Goal: Task Accomplishment & Management: Complete application form

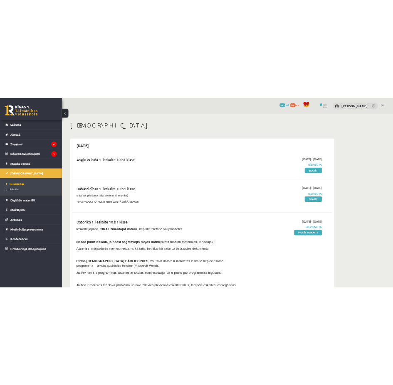
scroll to position [83, 0]
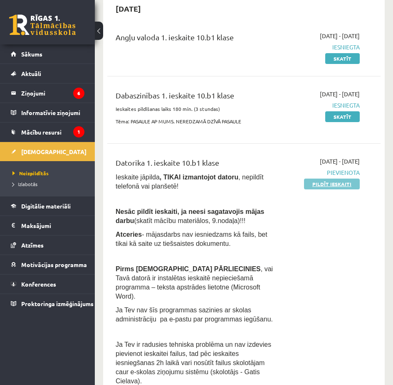
click at [312, 184] on link "Pildīt ieskaiti" at bounding box center [332, 184] width 56 height 11
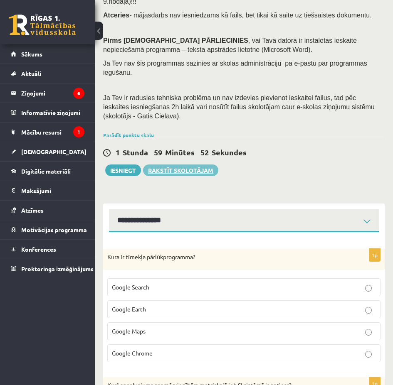
scroll to position [125, 0]
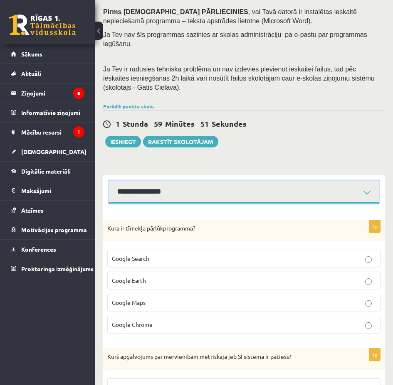
click at [208, 181] on select "**********" at bounding box center [244, 192] width 270 height 23
click at [214, 181] on select "**********" at bounding box center [244, 192] width 270 height 23
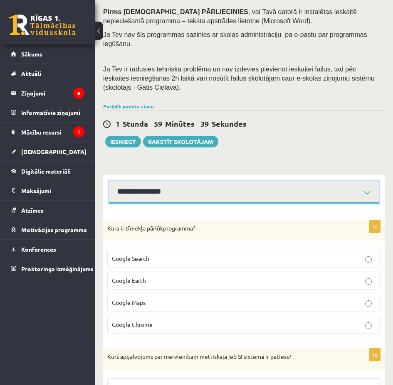
click at [197, 181] on select "**********" at bounding box center [244, 192] width 270 height 23
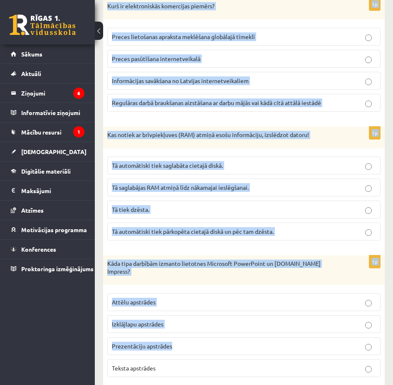
scroll to position [2498, 0]
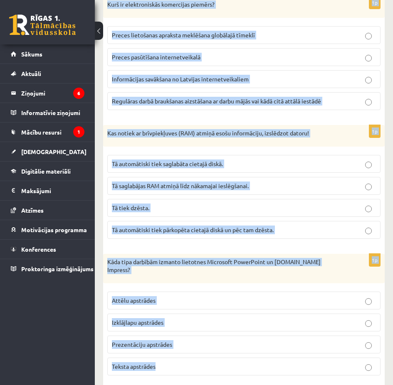
drag, startPoint x: 104, startPoint y: 207, endPoint x: 237, endPoint y: 349, distance: 195.0
copy form "Kura ir tīmekļa pārlūkprogramma? Google Search Google Earth Google Maps Google …"
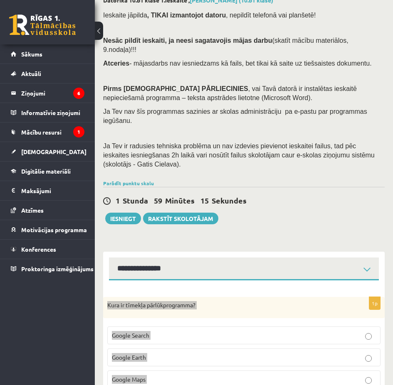
scroll to position [45, 0]
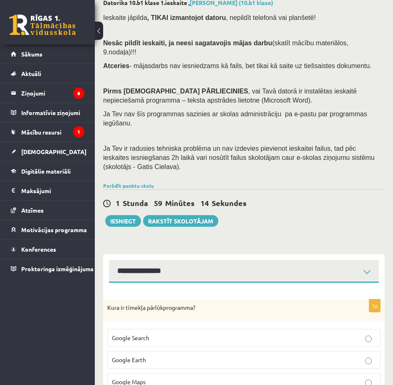
click at [287, 200] on div "1 Stunda 59 Minūtes 14 Sekundes Ieskaite saglabāta! Iesniegt Rakstīt skolotājam" at bounding box center [243, 208] width 281 height 37
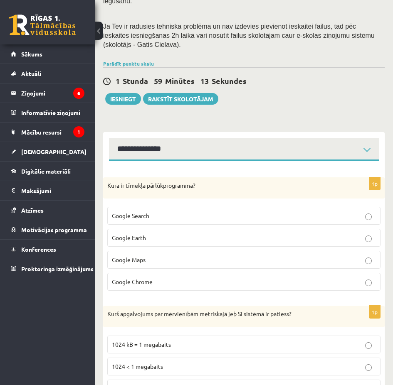
scroll to position [170, 0]
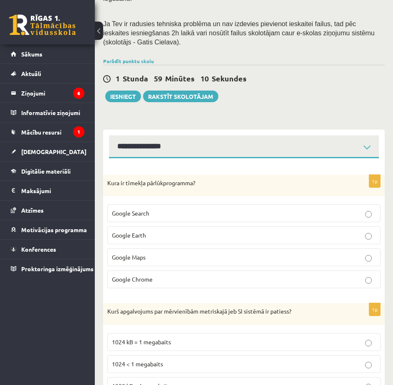
click at [137, 276] on span "Google Chrome" at bounding box center [132, 279] width 41 height 7
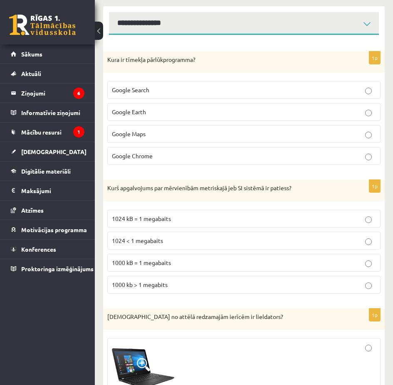
scroll to position [295, 0]
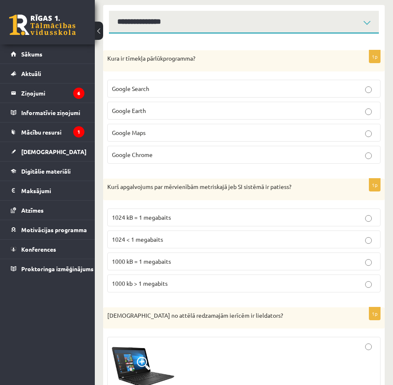
click at [143, 258] on span "1000 kB = 1 megabaits" at bounding box center [141, 261] width 59 height 7
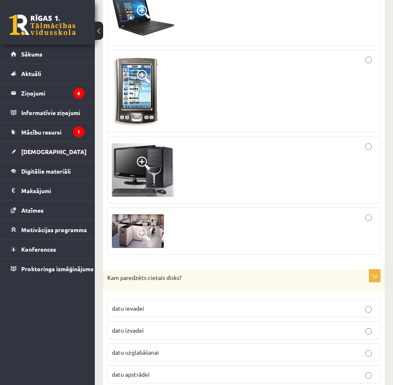
scroll to position [794, 0]
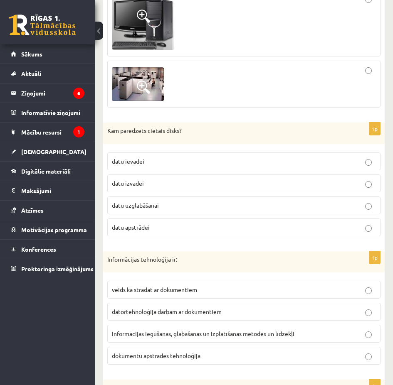
click at [150, 202] on span "datu uzglabāšanai" at bounding box center [135, 205] width 47 height 7
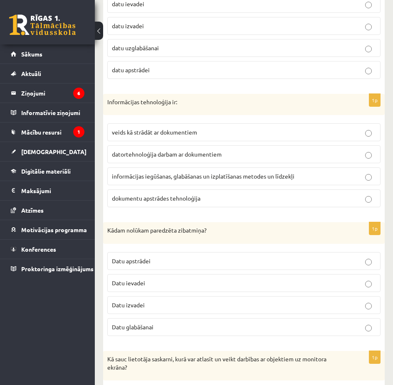
scroll to position [960, 0]
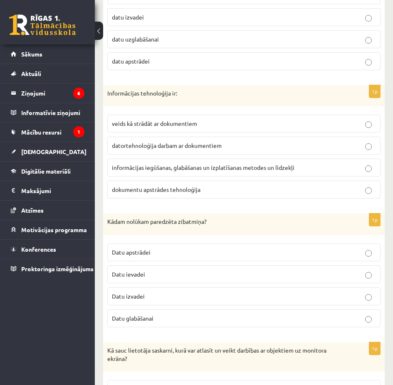
click at [159, 164] on span "informācijas iegūšanas, glabāšanas un izplatīšanas metodes un līdzekļi" at bounding box center [203, 167] width 182 height 7
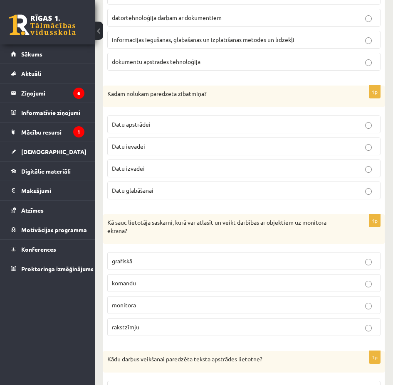
scroll to position [1085, 0]
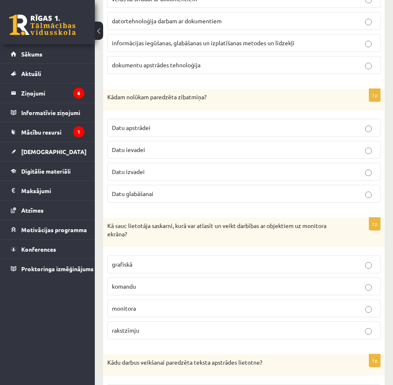
click at [144, 190] on span "Datu glabāšanai" at bounding box center [133, 193] width 42 height 7
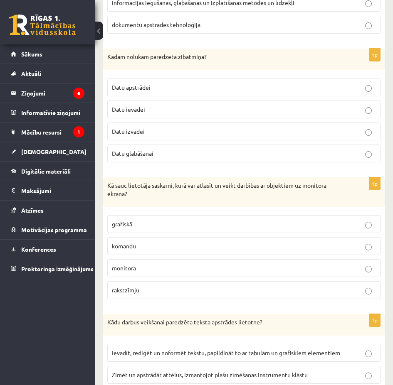
scroll to position [1168, 0]
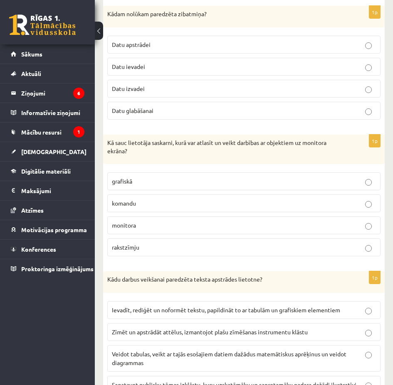
click at [116, 177] on p "grafiskā" at bounding box center [244, 181] width 264 height 9
click at [152, 306] on span "Ievadīt, rediģēt un noformēt tekstu, papildināt to ar tabulām un grafiskiem ele…" at bounding box center [226, 309] width 228 height 7
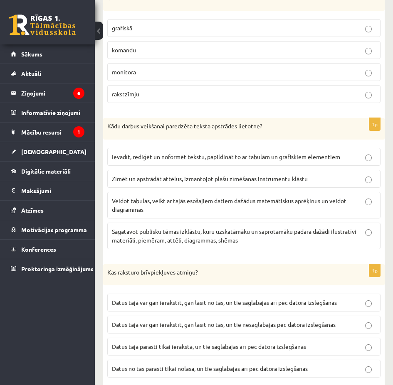
scroll to position [1334, 0]
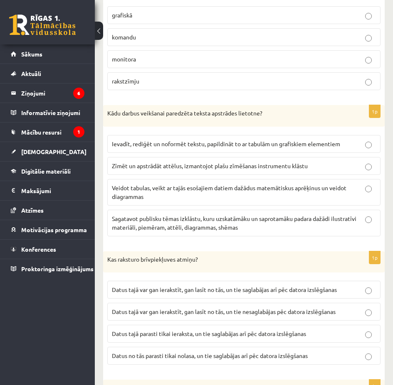
click at [195, 308] on span "Datus tajā var gan ierakstīt, gan lasīt no tās, un tie nesaglabājas pēc datora …" at bounding box center [224, 311] width 224 height 7
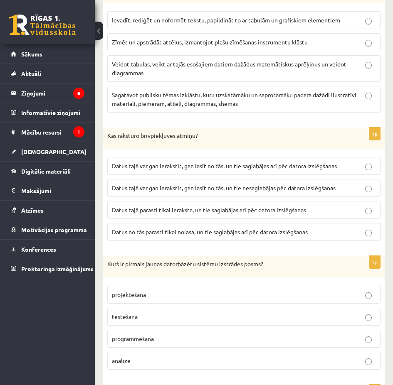
scroll to position [1459, 0]
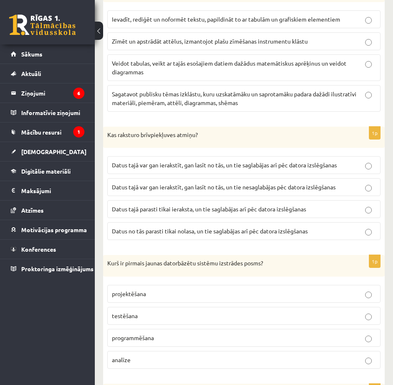
click at [126, 356] on span "analīze" at bounding box center [121, 359] width 19 height 7
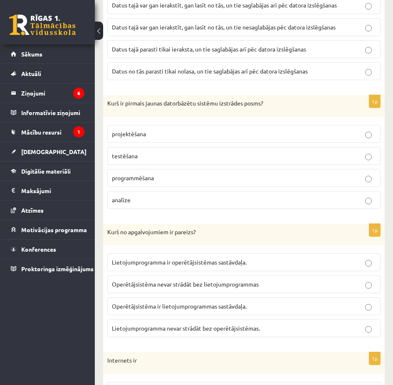
scroll to position [1625, 0]
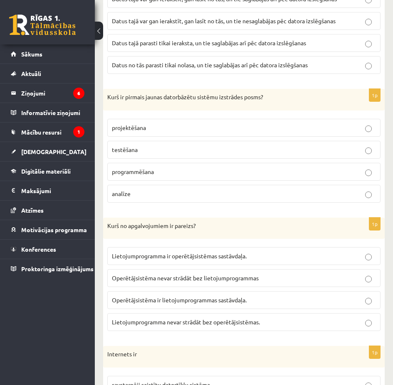
click at [163, 318] on p "Lietojumprogramma nevar strādāt bez operētājsistēmas." at bounding box center [244, 322] width 264 height 9
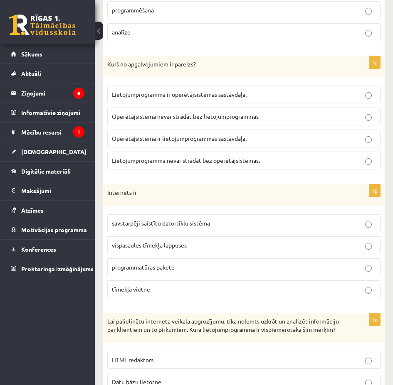
scroll to position [1791, 0]
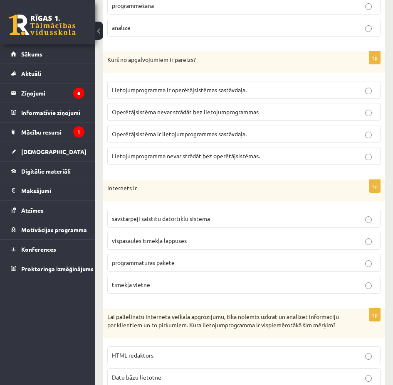
click at [184, 210] on label "savstarpēji saistītu datortīklu sistēma" at bounding box center [243, 219] width 273 height 18
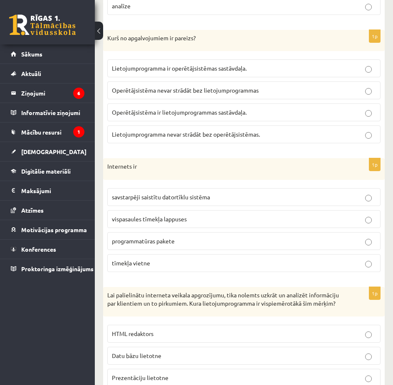
scroll to position [1916, 0]
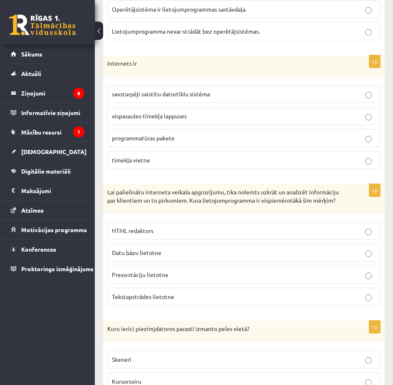
click at [132, 249] on span "Datu bāzu lietotne" at bounding box center [136, 252] width 49 height 7
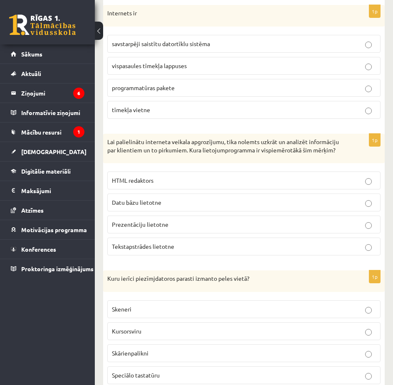
scroll to position [1999, 0]
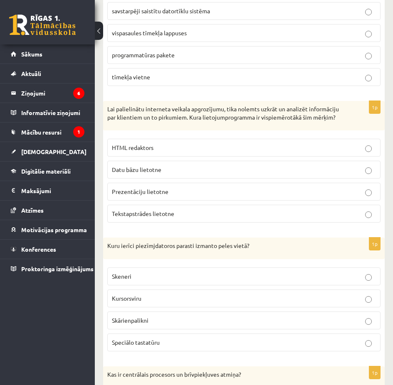
click at [132, 317] on span "Skārienpalikni" at bounding box center [130, 320] width 37 height 7
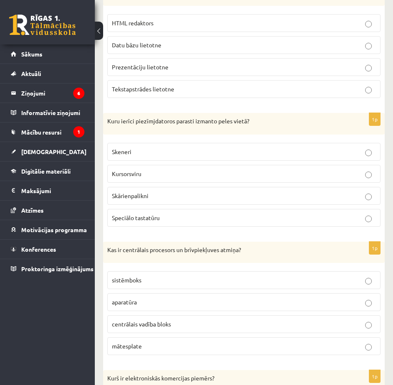
click at [125, 298] on p "aparatūra" at bounding box center [244, 302] width 264 height 9
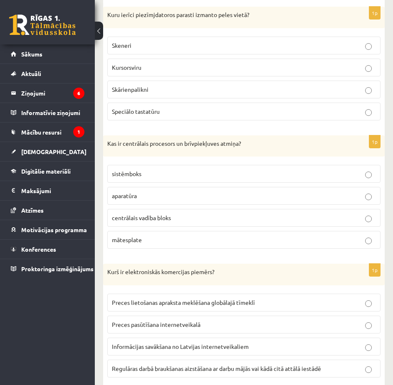
scroll to position [2249, 0]
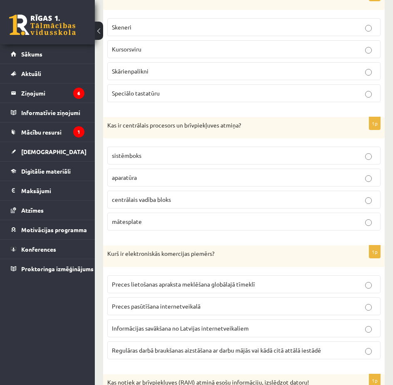
click at [153, 303] on span "Preces pasūtīšana internetveikalā" at bounding box center [156, 306] width 89 height 7
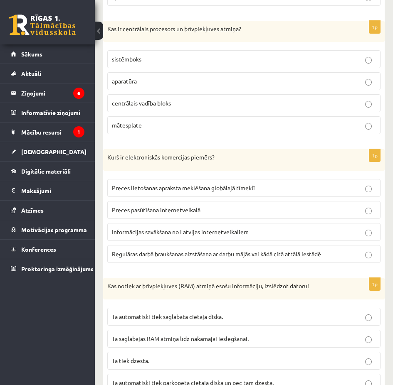
scroll to position [2415, 0]
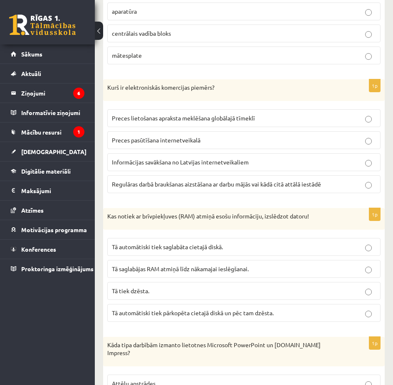
click at [123, 287] on span "Tā tiek dzēsta." at bounding box center [130, 290] width 37 height 7
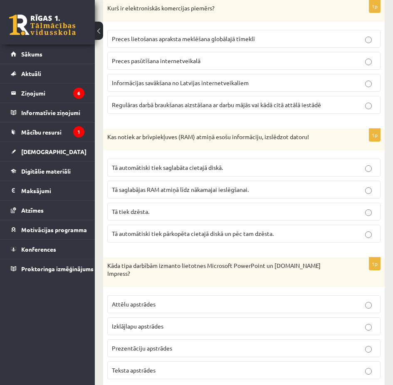
scroll to position [2498, 0]
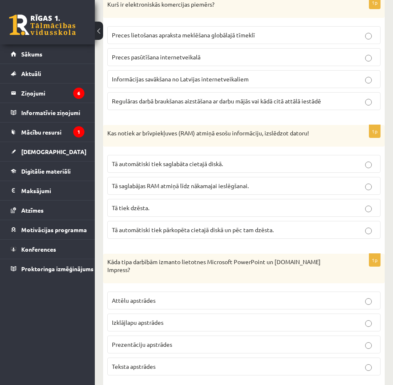
click at [136, 336] on label "Prezentāciju apstrādes" at bounding box center [243, 345] width 273 height 18
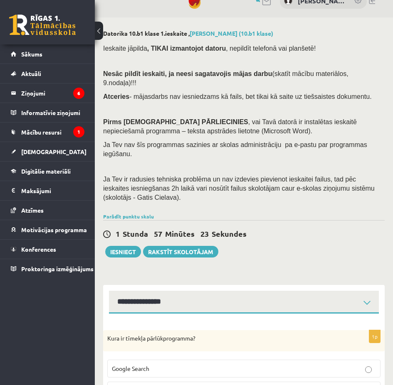
scroll to position [0, 0]
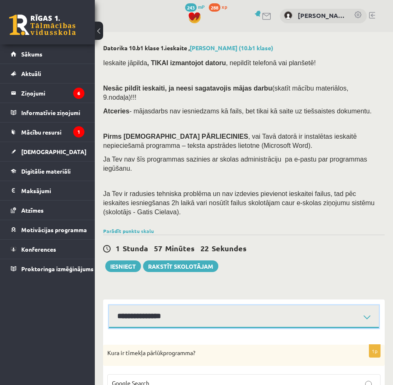
click at [160, 306] on select "**********" at bounding box center [244, 317] width 270 height 23
click at [109, 306] on select "**********" at bounding box center [244, 317] width 270 height 23
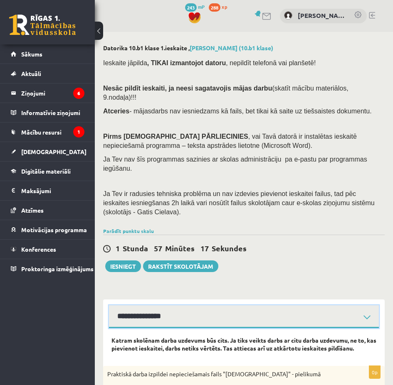
click at [149, 306] on select "**********" at bounding box center [244, 317] width 270 height 23
click at [109, 306] on select "**********" at bounding box center [244, 317] width 270 height 23
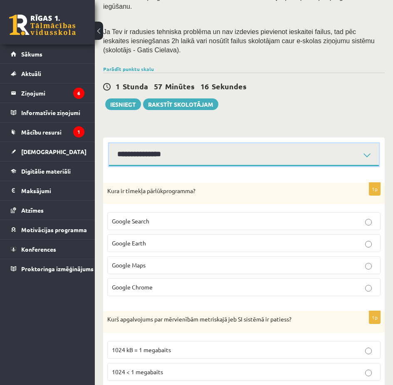
scroll to position [166, 0]
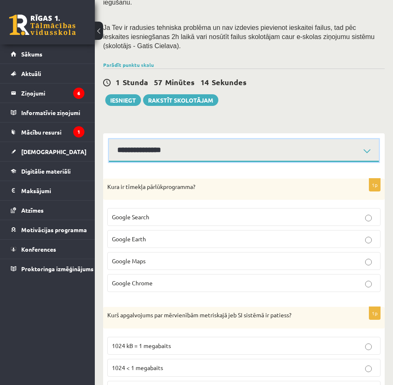
click at [150, 139] on select "**********" at bounding box center [244, 150] width 270 height 23
select select "**********"
click at [109, 139] on select "**********" at bounding box center [244, 150] width 270 height 23
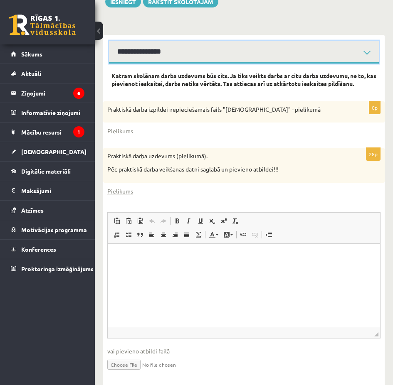
scroll to position [268, 0]
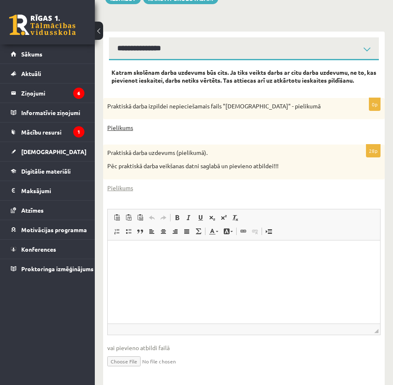
click at [123, 123] on link "Pielikums" at bounding box center [120, 127] width 26 height 9
click at [127, 184] on link "Pielikums" at bounding box center [120, 188] width 26 height 9
